Goal: Task Accomplishment & Management: Manage account settings

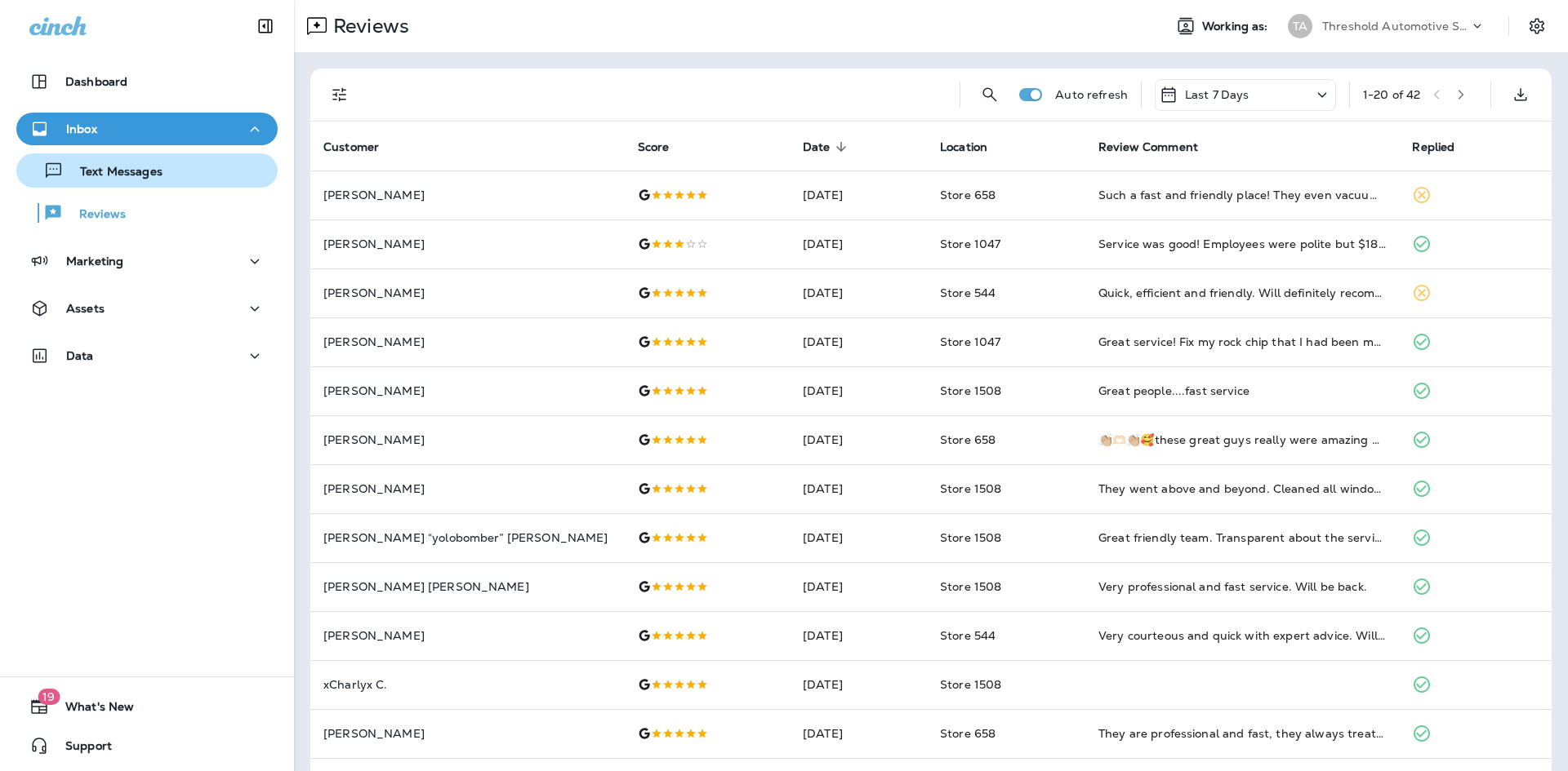
click at [152, 178] on p "Text Messages" at bounding box center [113, 173] width 99 height 16
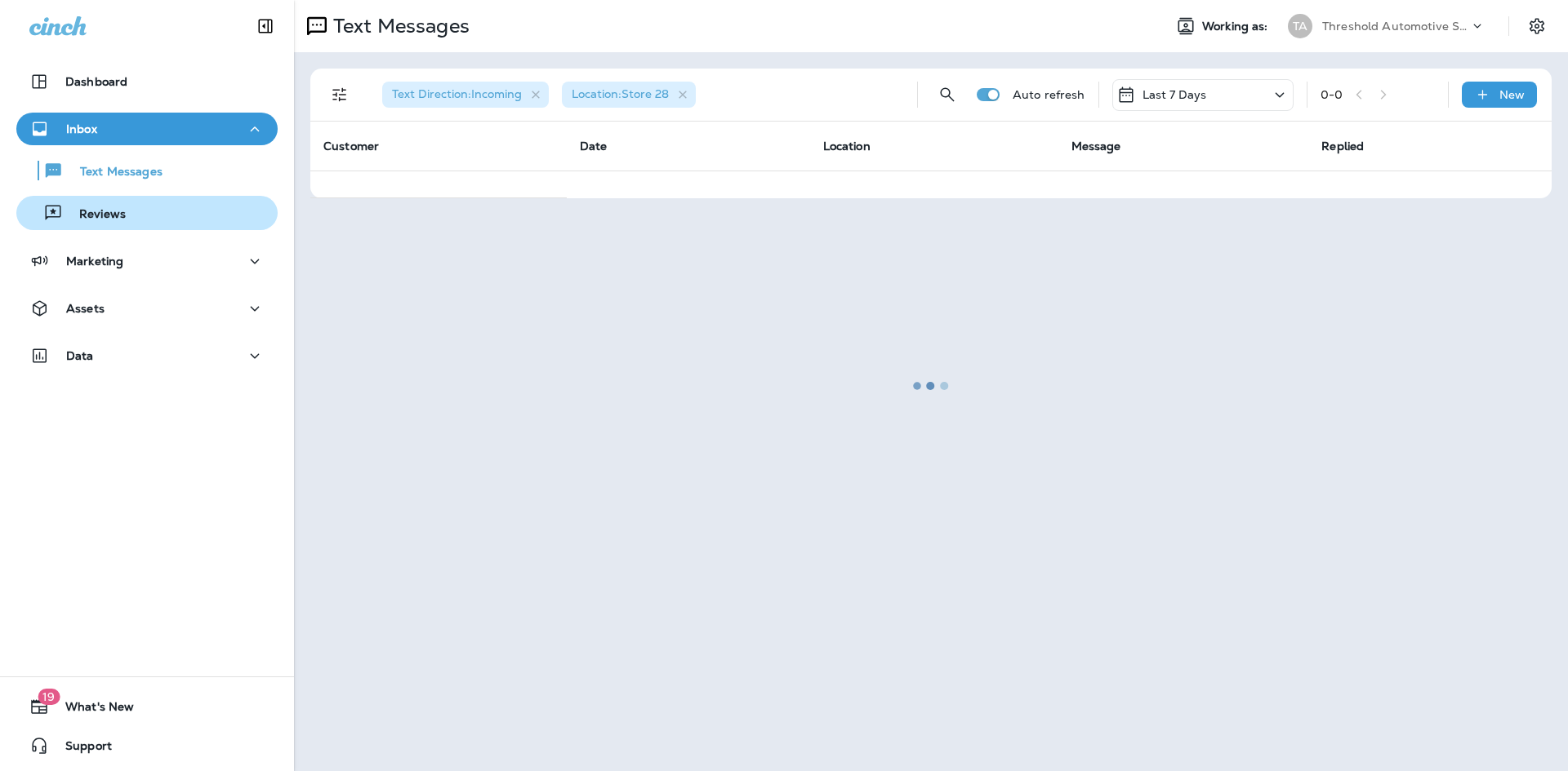
click at [142, 224] on div "Reviews" at bounding box center [147, 213] width 248 height 24
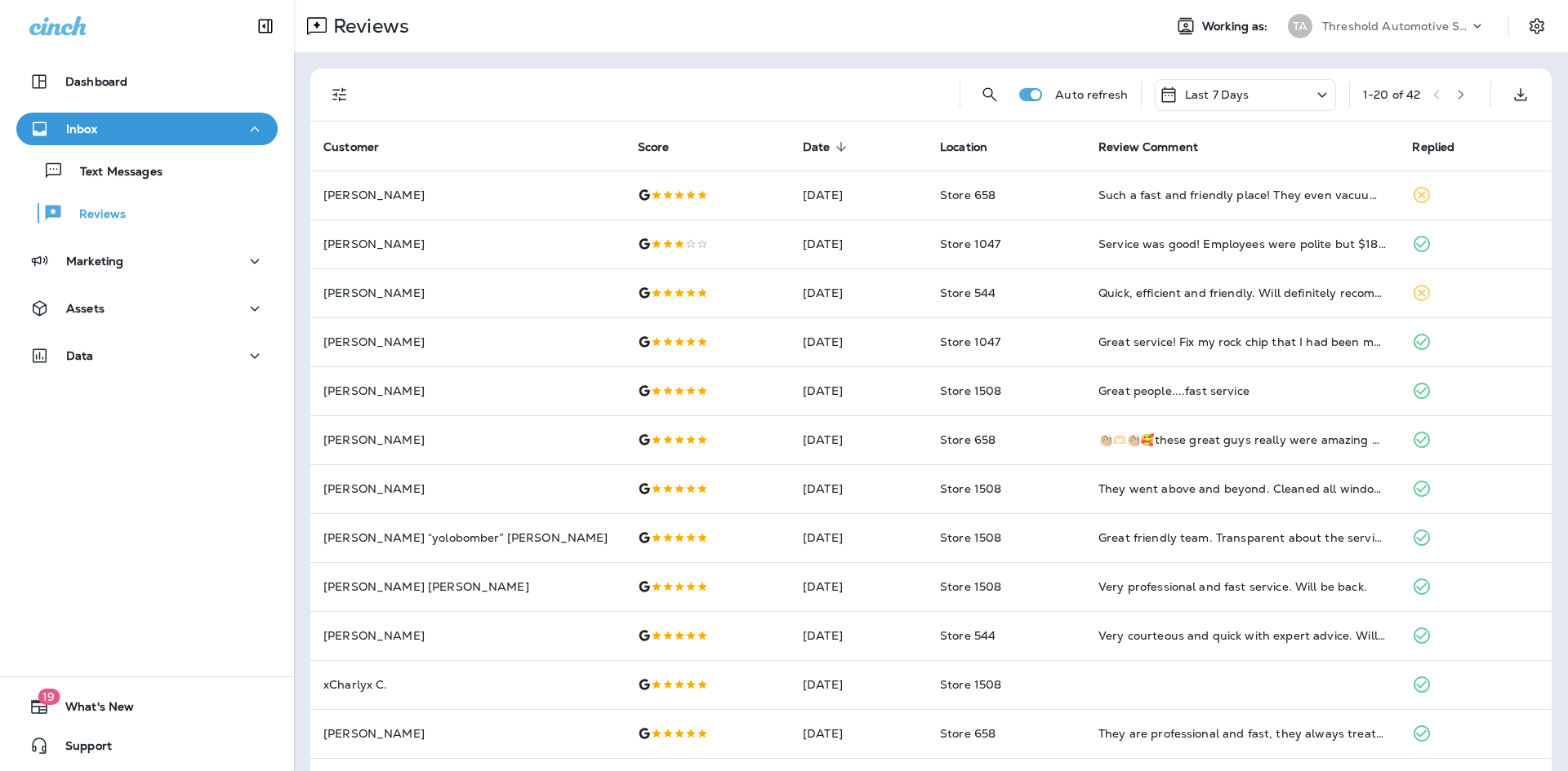
click at [335, 97] on icon "Filters" at bounding box center [339, 94] width 20 height 20
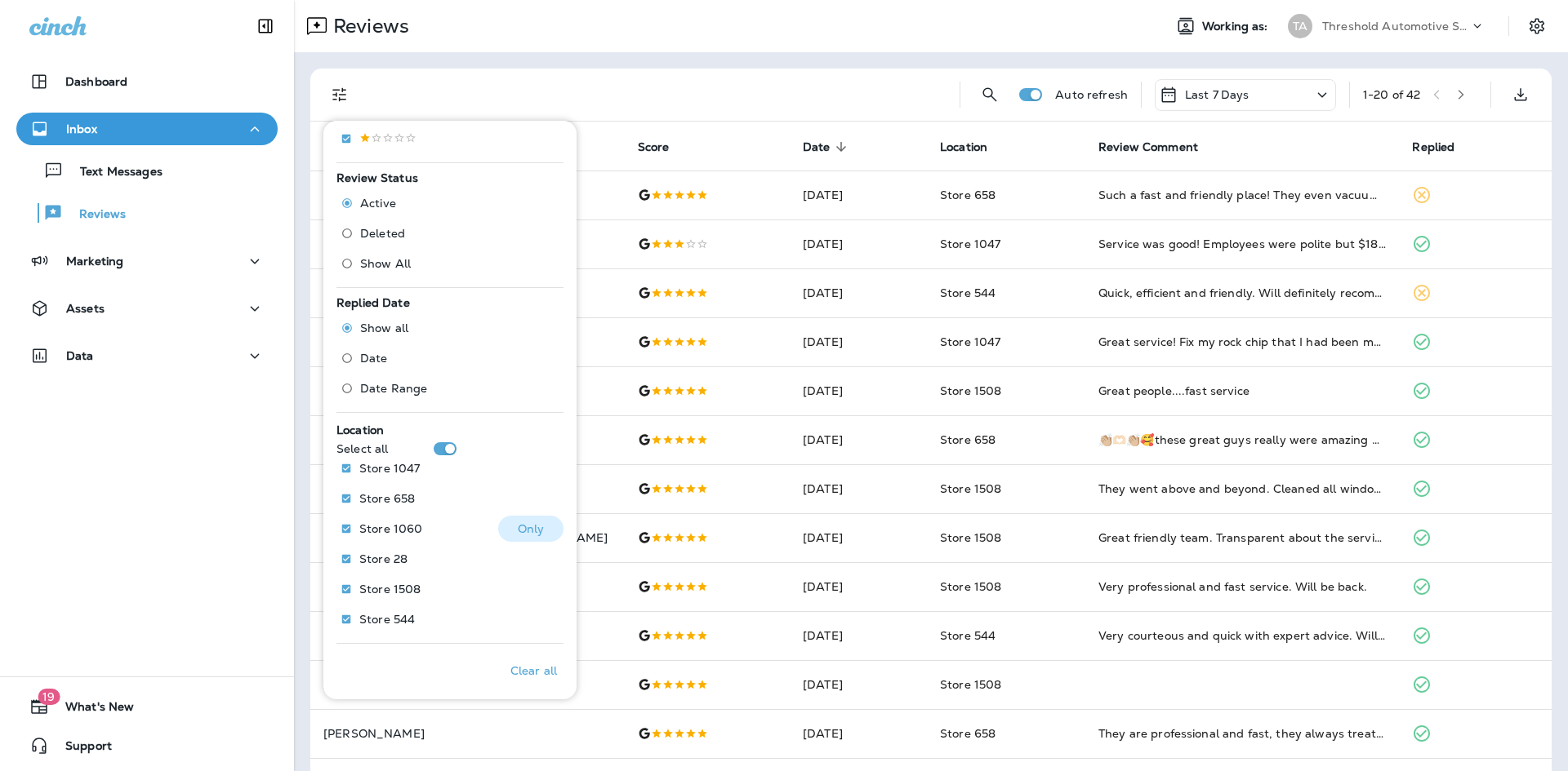
scroll to position [448, 0]
click at [534, 548] on p "Only" at bounding box center [530, 554] width 27 height 13
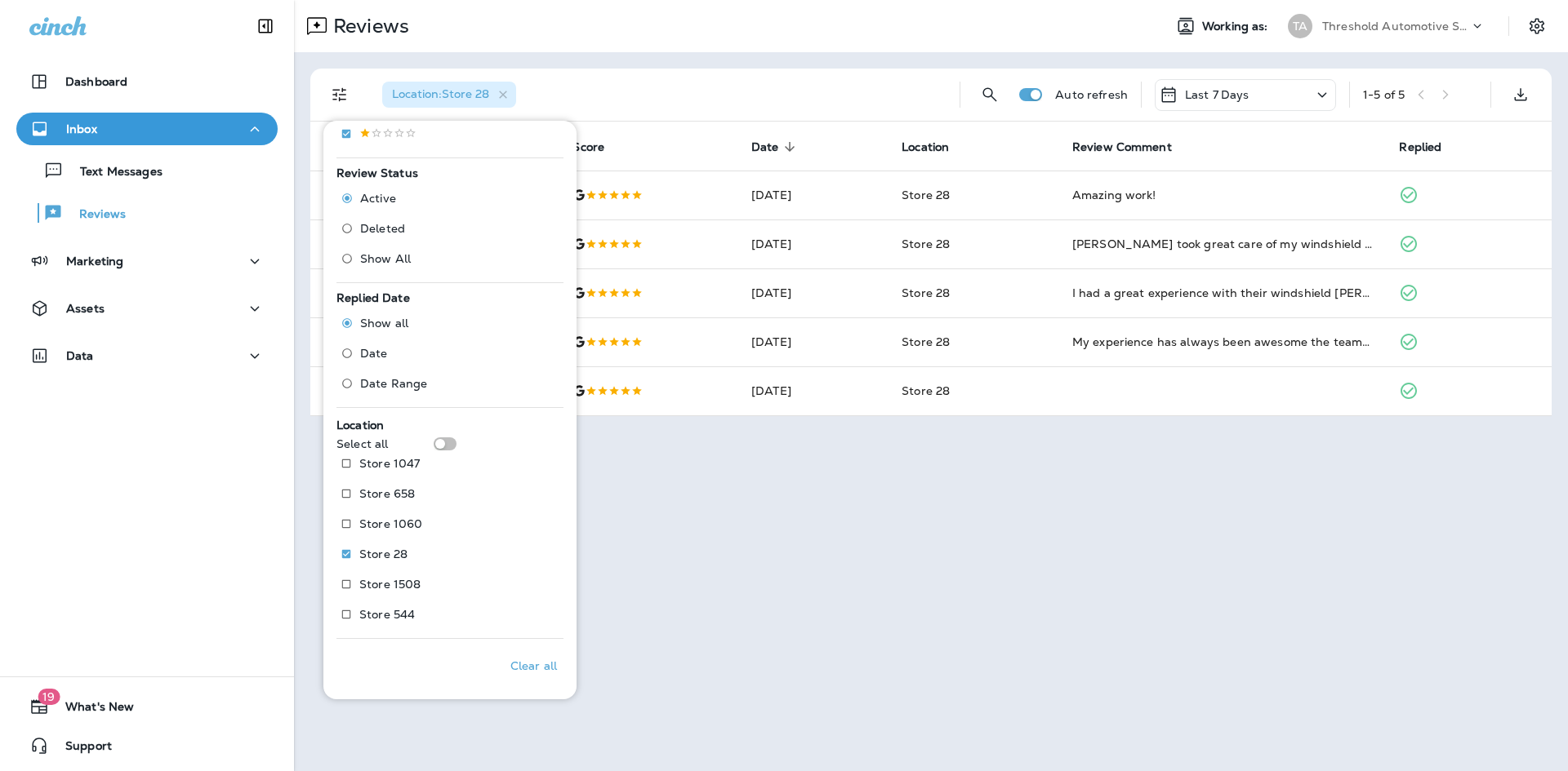
click at [897, 453] on div "Reviews Working as: TA Threshold Automotive Service dba Grease Monkey Location …" at bounding box center [931, 386] width 1274 height 771
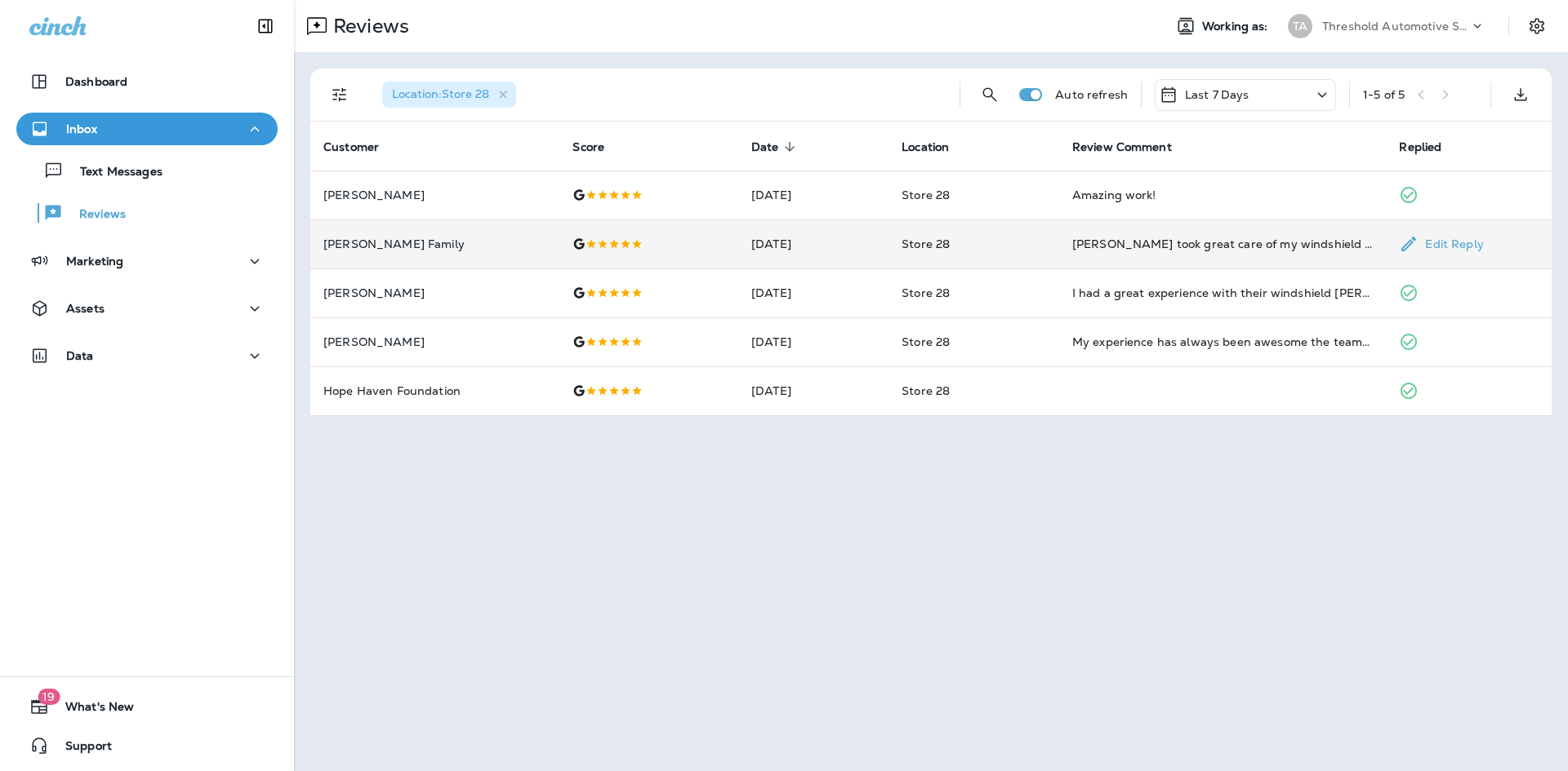
click at [1035, 228] on td "Store 28" at bounding box center [973, 244] width 171 height 49
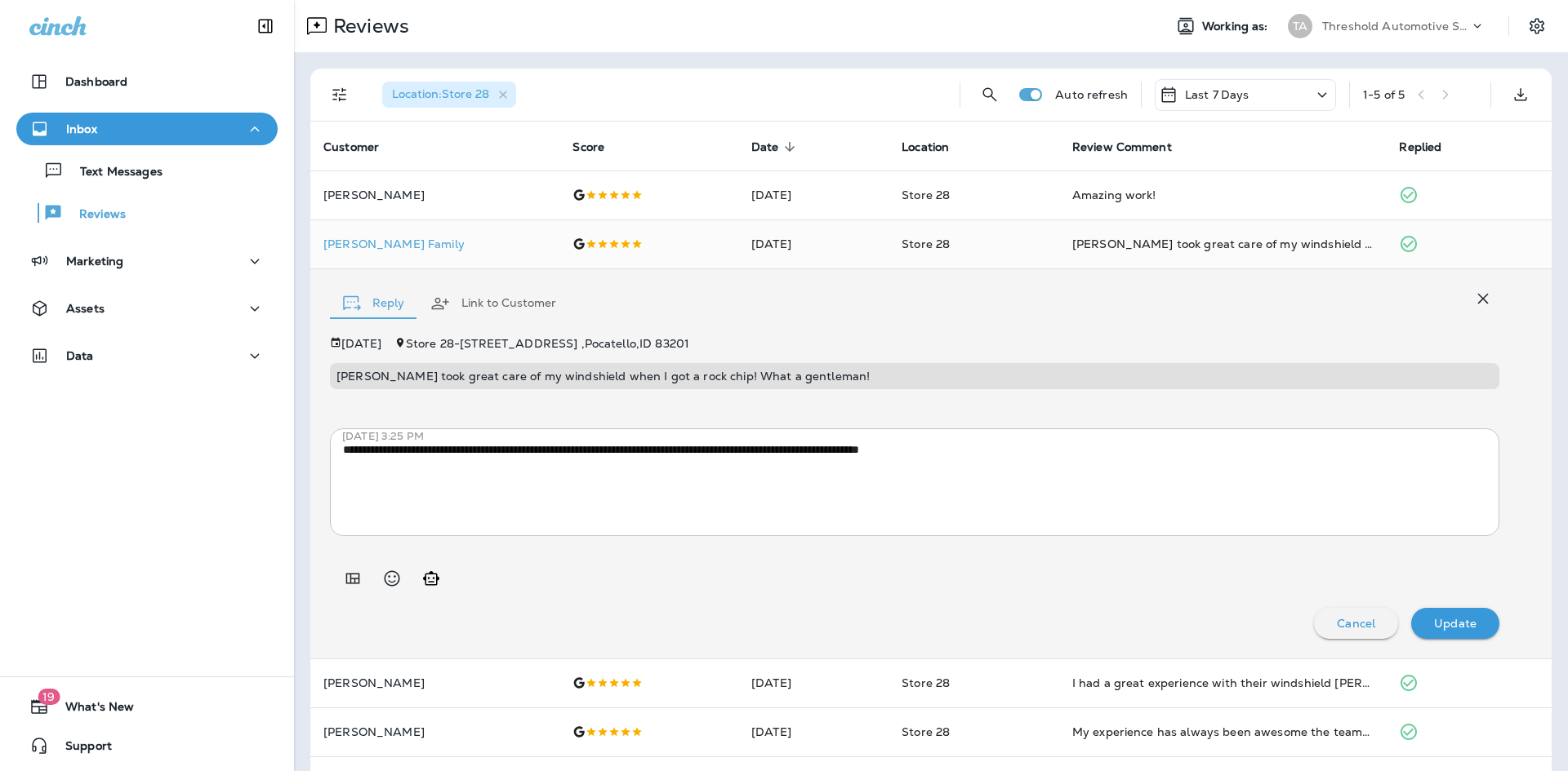
click at [1477, 295] on icon "button" at bounding box center [1482, 299] width 10 height 10
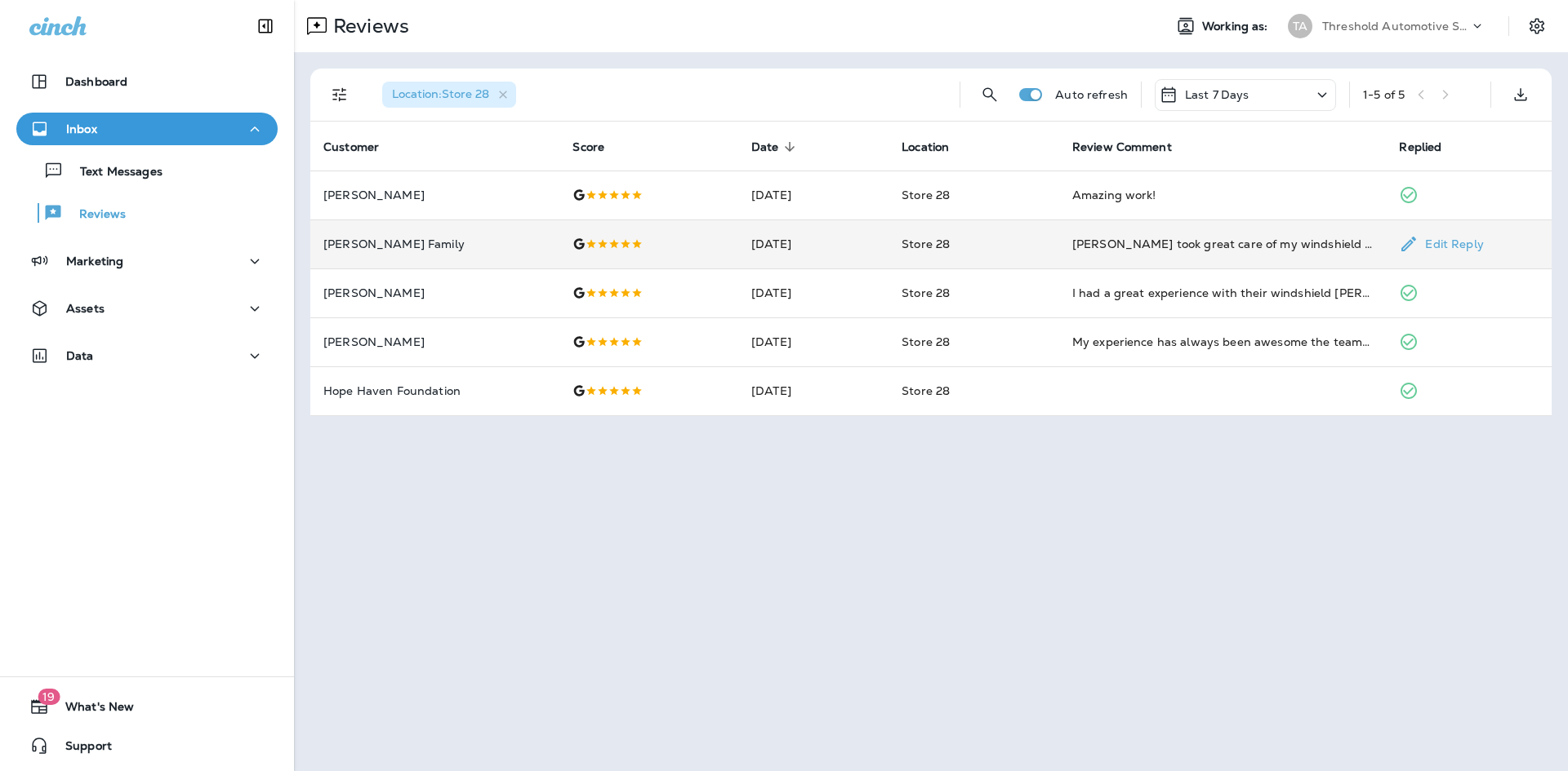
click at [1030, 244] on td "Store 28" at bounding box center [973, 244] width 171 height 49
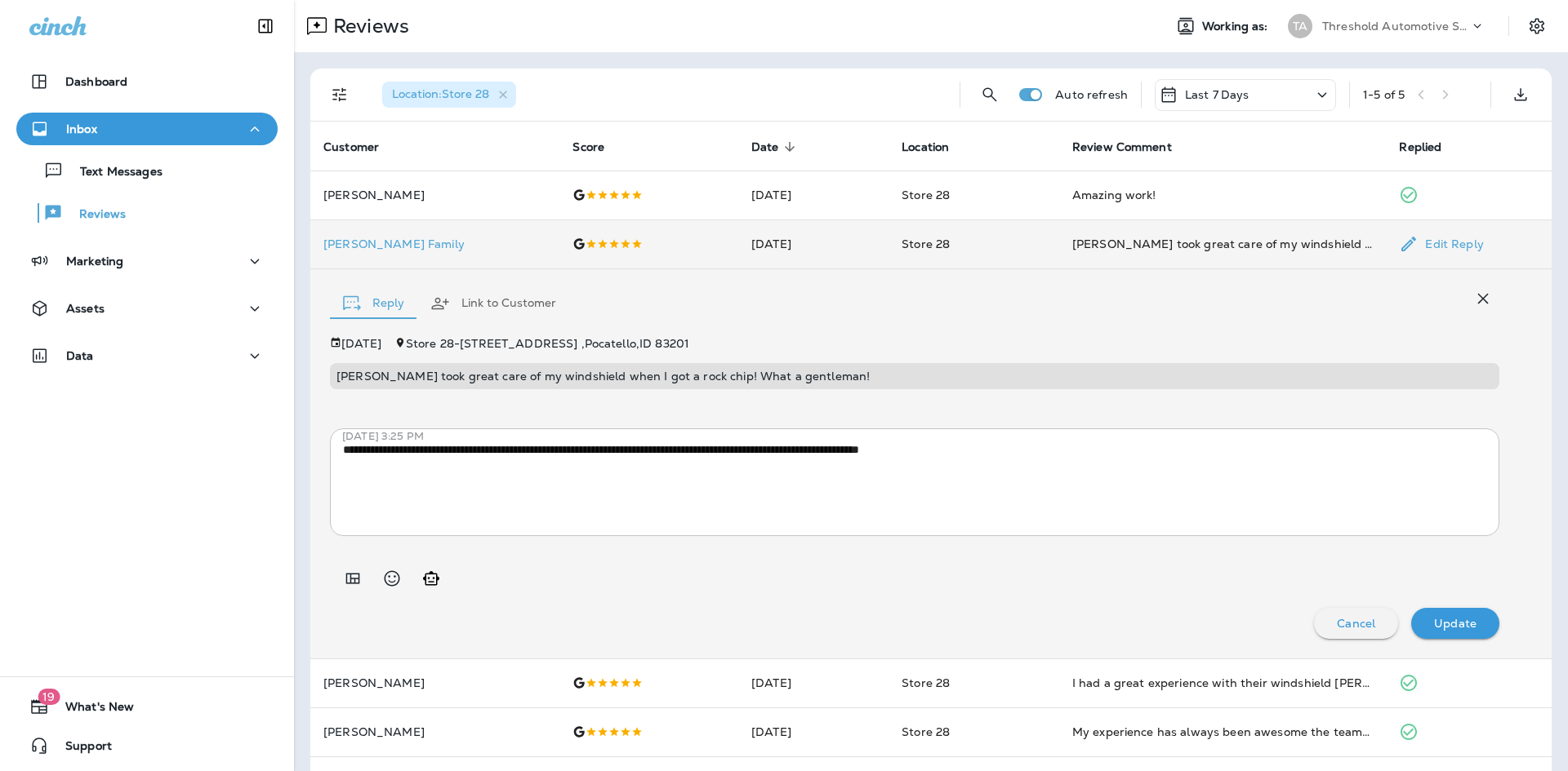
click at [1032, 244] on td "Store 28" at bounding box center [973, 244] width 171 height 49
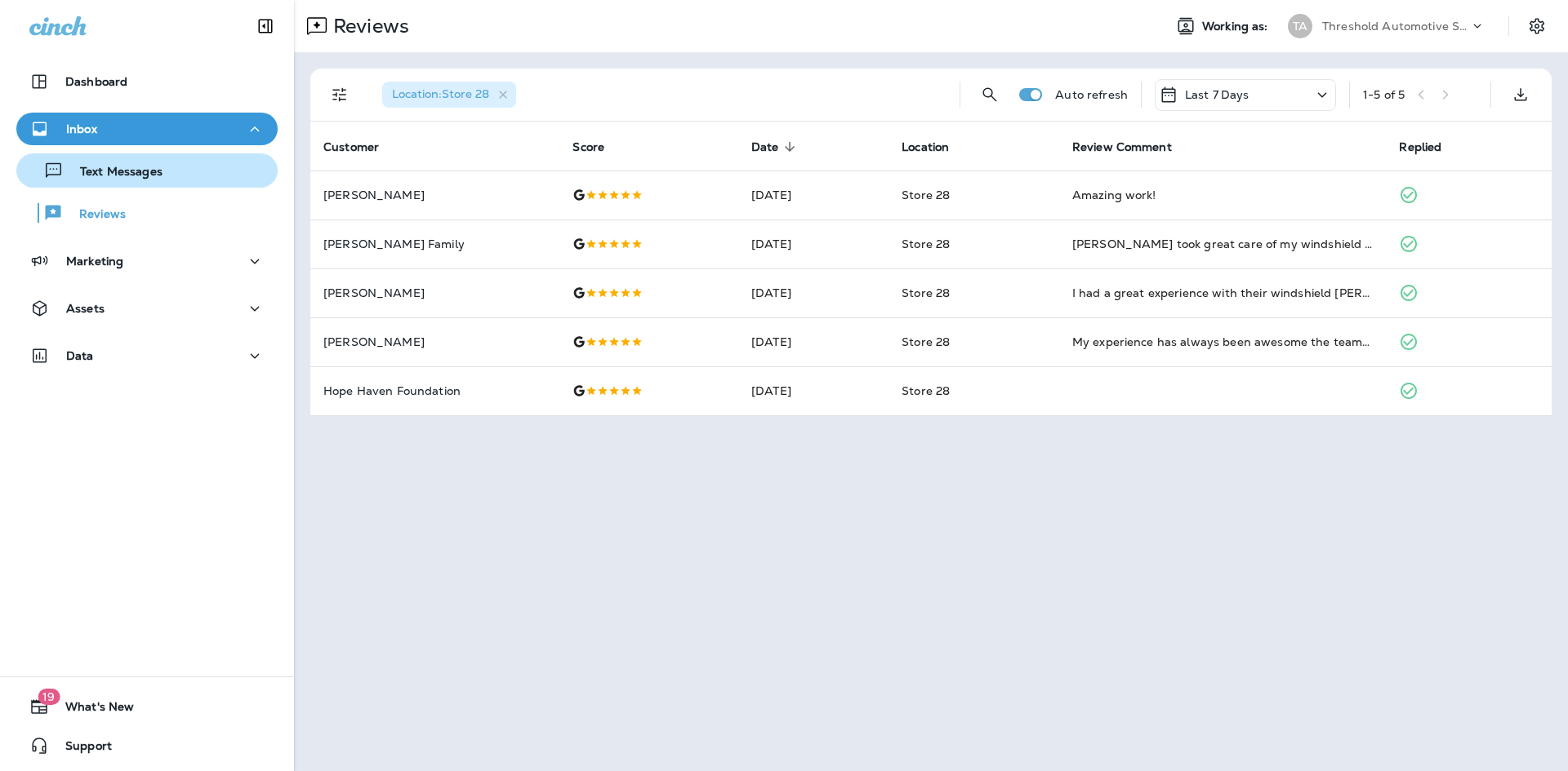
click at [96, 179] on p "Text Messages" at bounding box center [113, 173] width 99 height 16
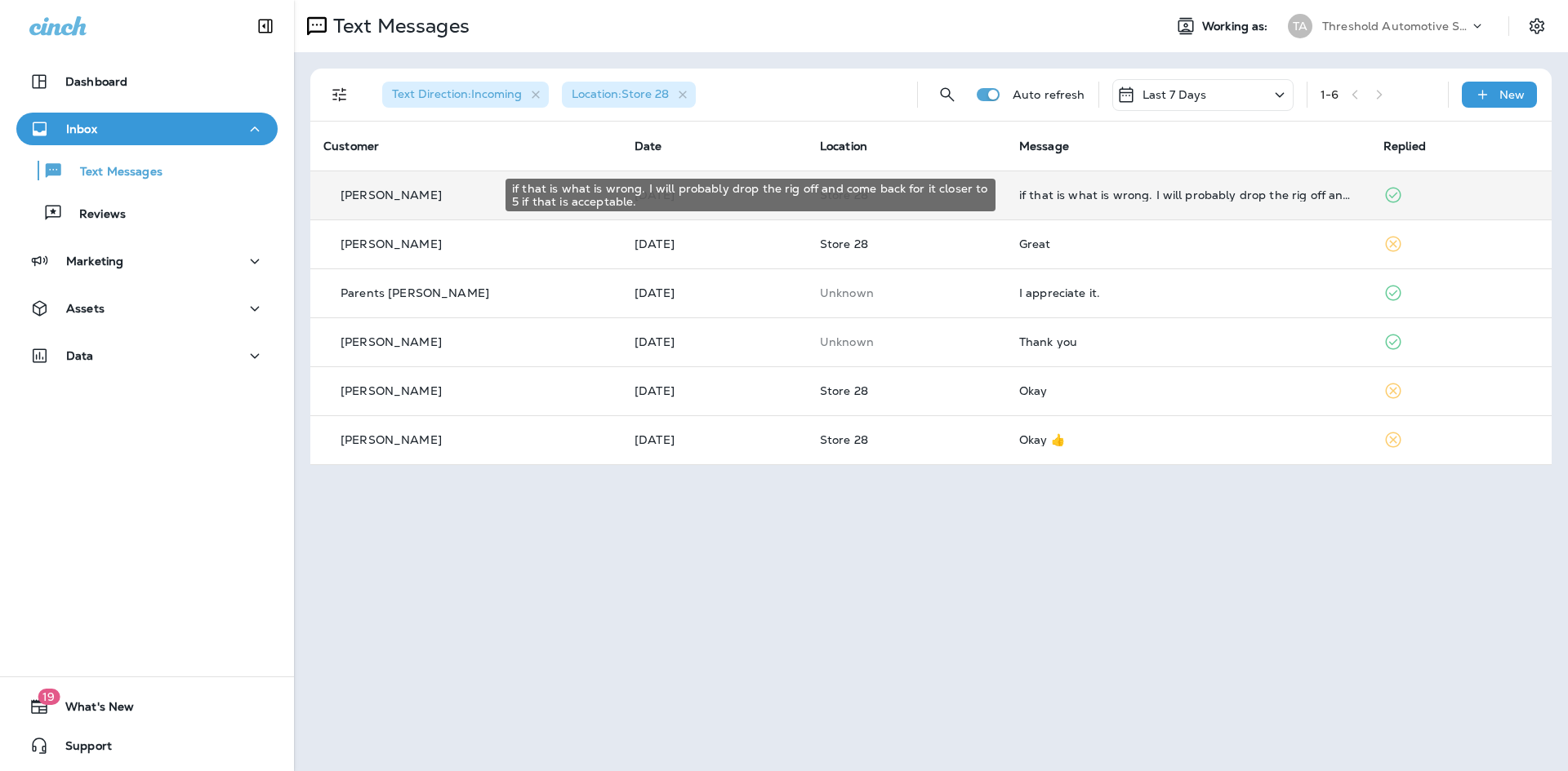
click at [1062, 198] on div "if that is what is wrong. I will probably drop the rig off and come back for it…" at bounding box center [1188, 195] width 338 height 13
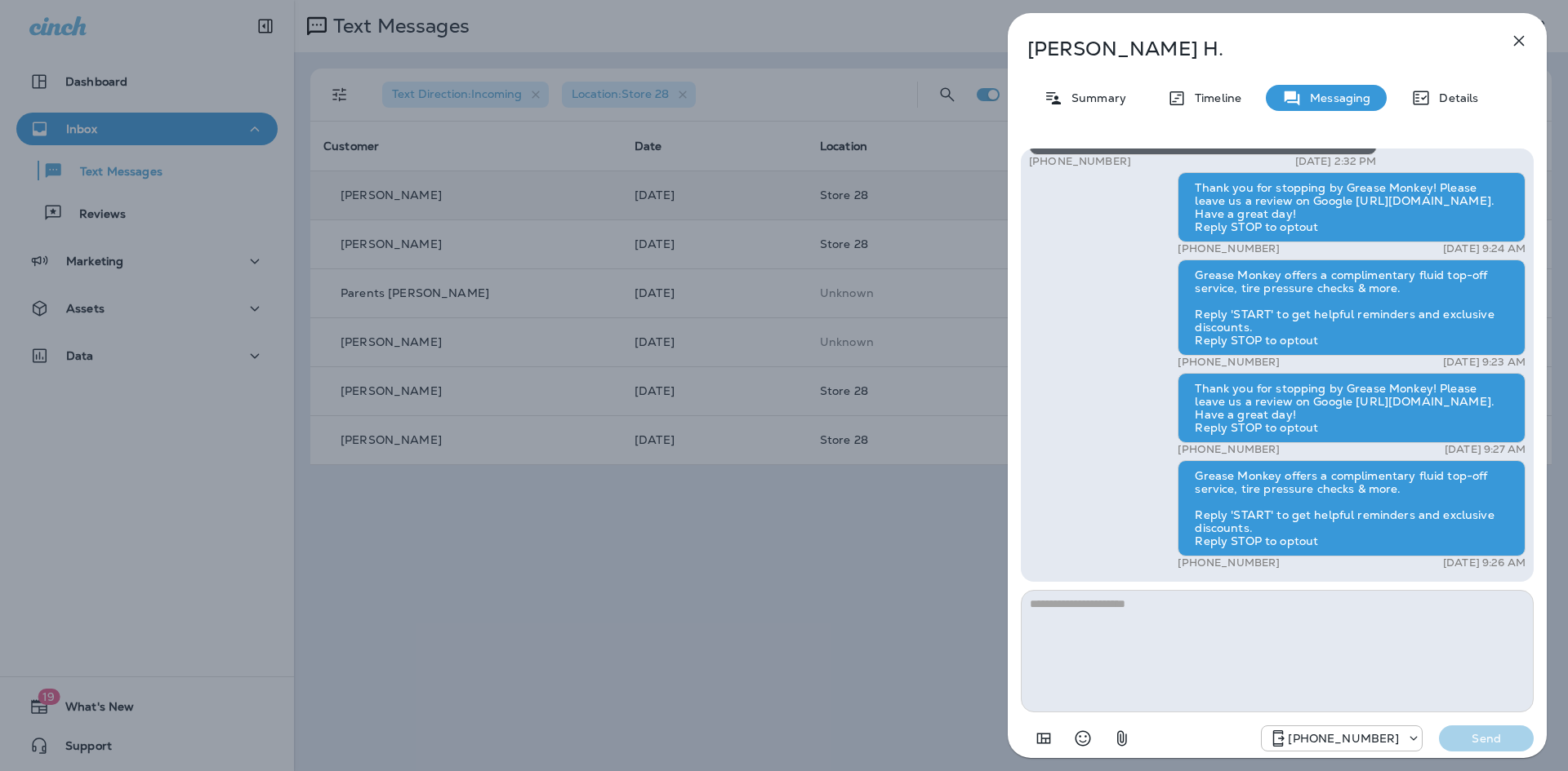
click at [906, 594] on div "[PERSON_NAME] Summary Timeline Messaging Details Hey [PERSON_NAME], thanks for …" at bounding box center [784, 386] width 1568 height 771
